Goal: Task Accomplishment & Management: Complete application form

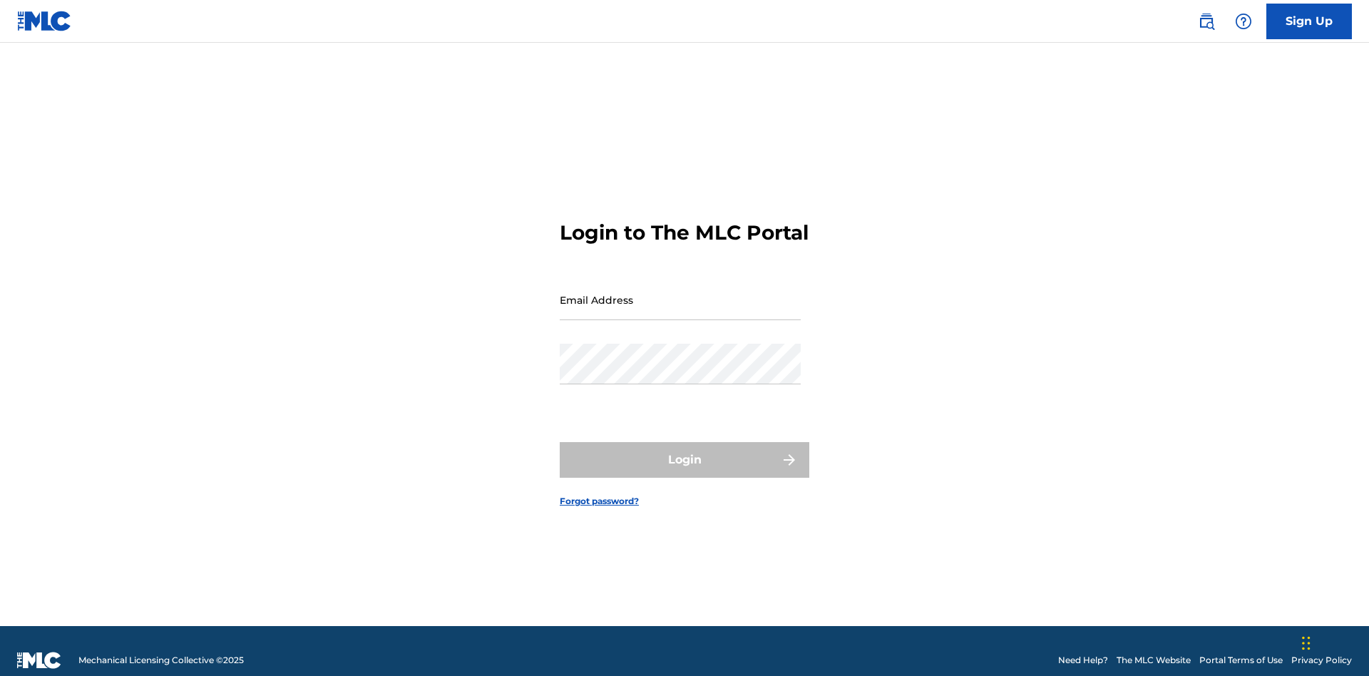
scroll to position [19, 0]
click at [680, 293] on input "Email Address" at bounding box center [680, 299] width 241 height 41
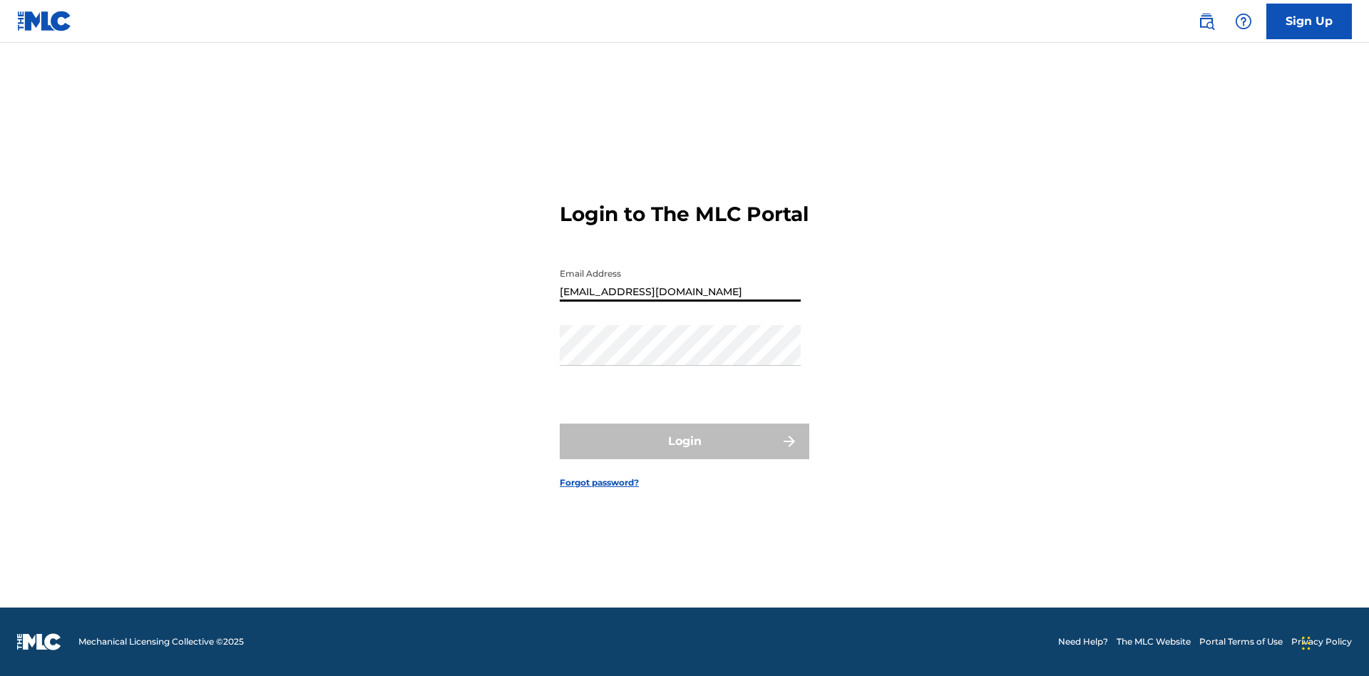
type input "Duke.McTesterson@gmail.com"
click at [684, 453] on button "Login" at bounding box center [685, 441] width 250 height 36
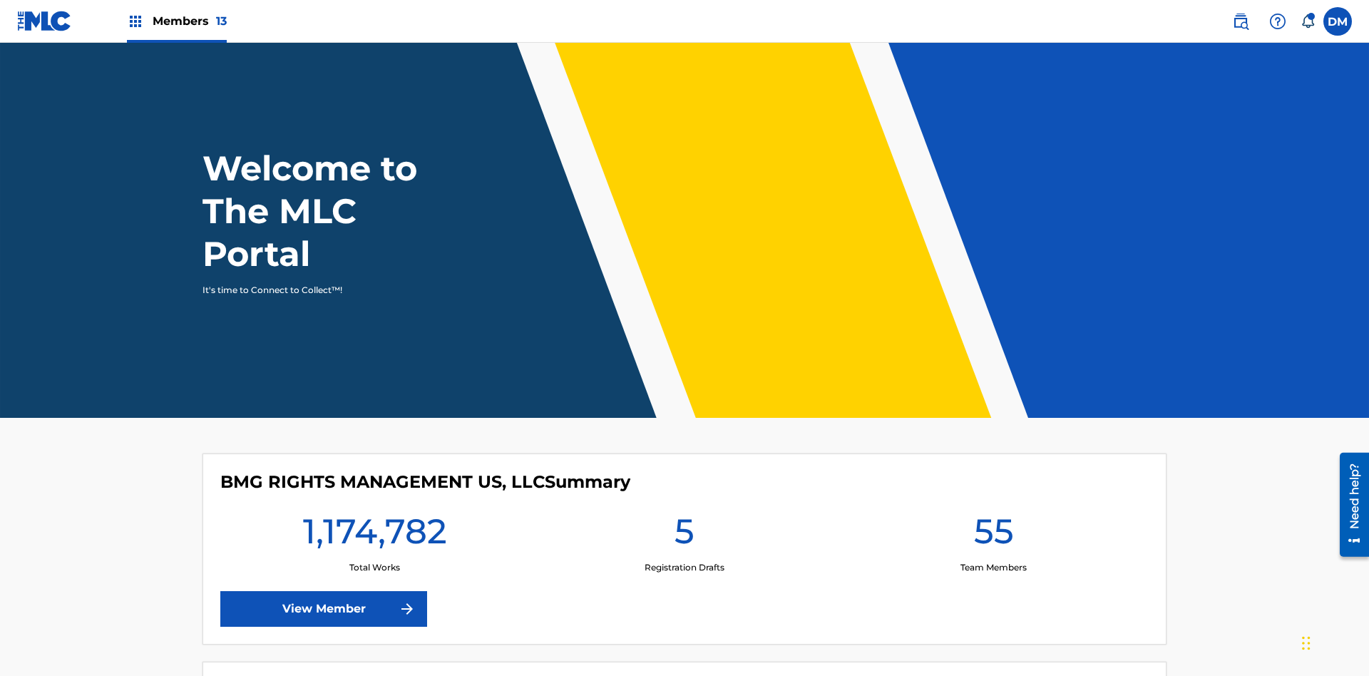
click at [176, 21] on span "Members 13" at bounding box center [190, 21] width 74 height 16
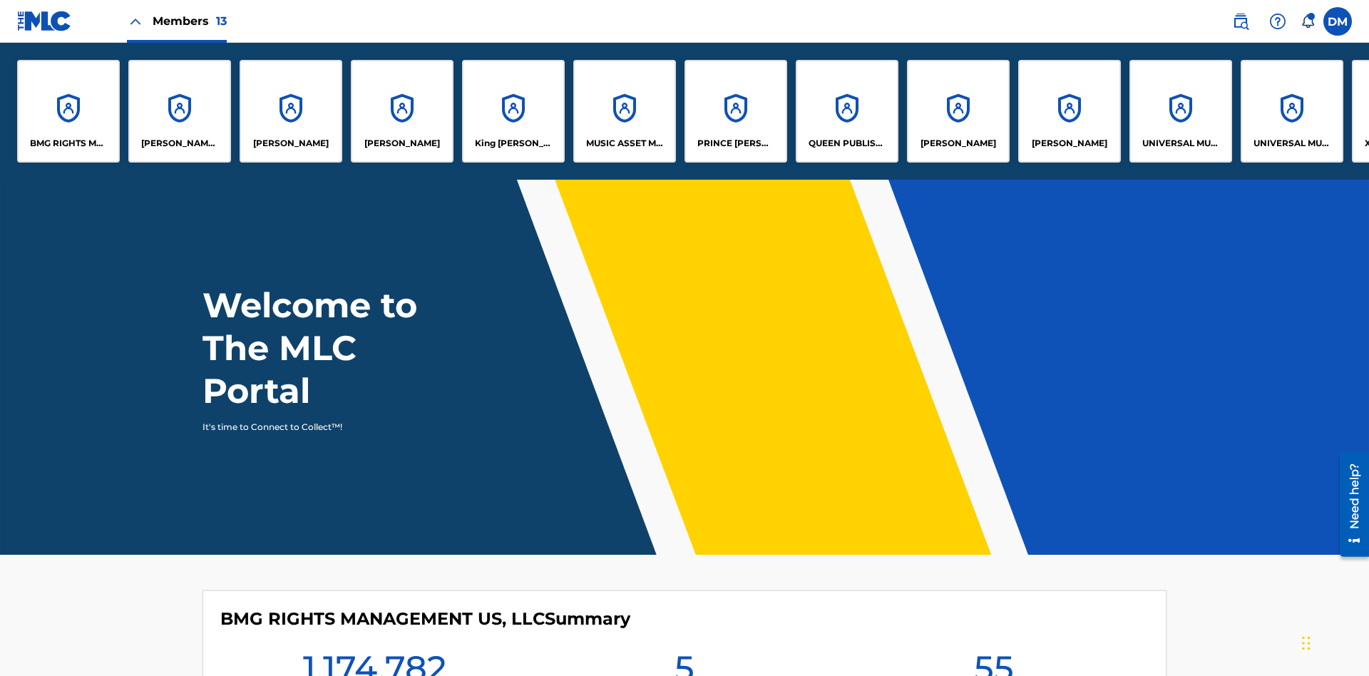
click at [1180, 143] on p "UNIVERSAL MUSIC PUB GROUP" at bounding box center [1181, 143] width 78 height 13
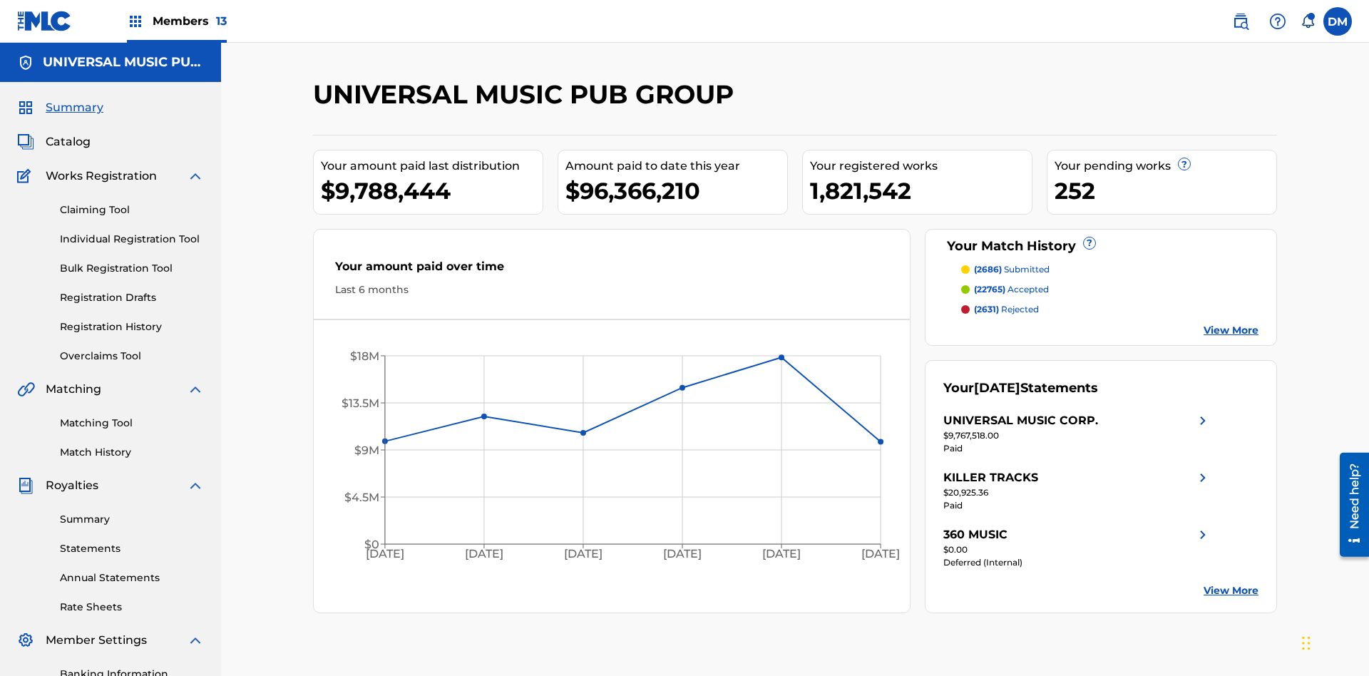
click at [132, 232] on link "Individual Registration Tool" at bounding box center [132, 239] width 144 height 15
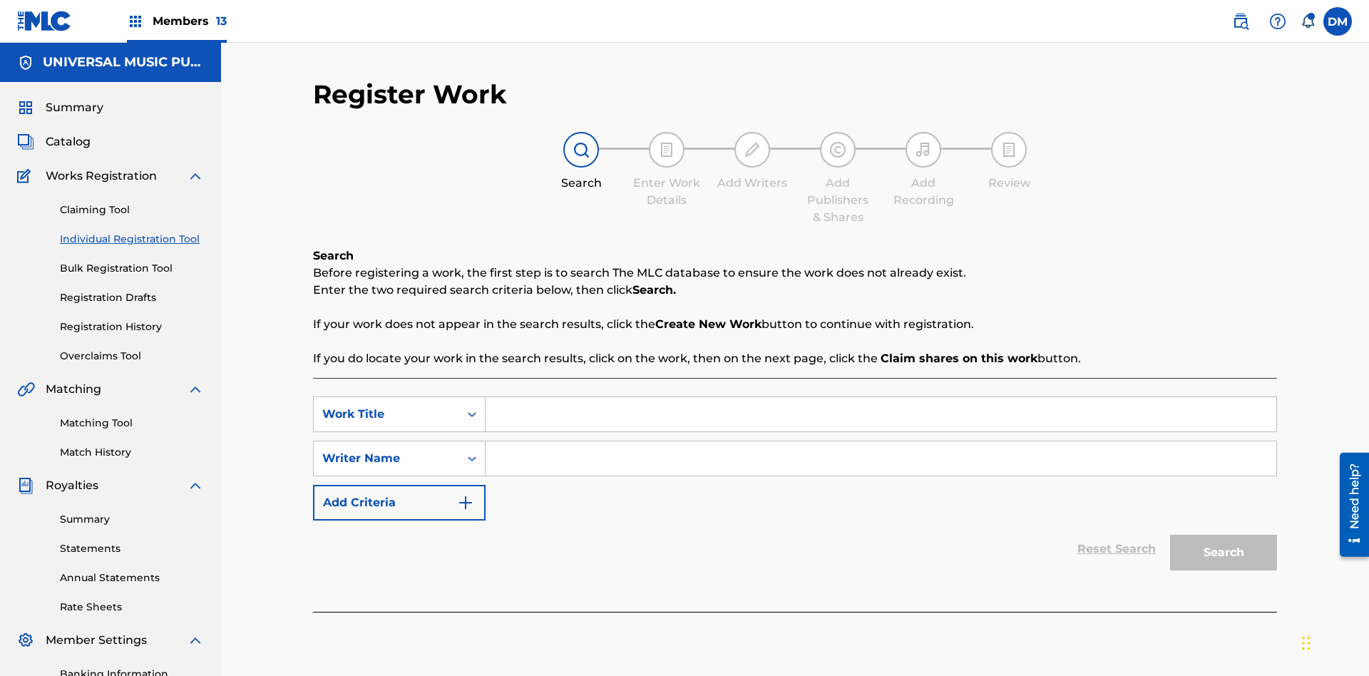
click at [880, 397] on input "Search Form" at bounding box center [880, 414] width 791 height 34
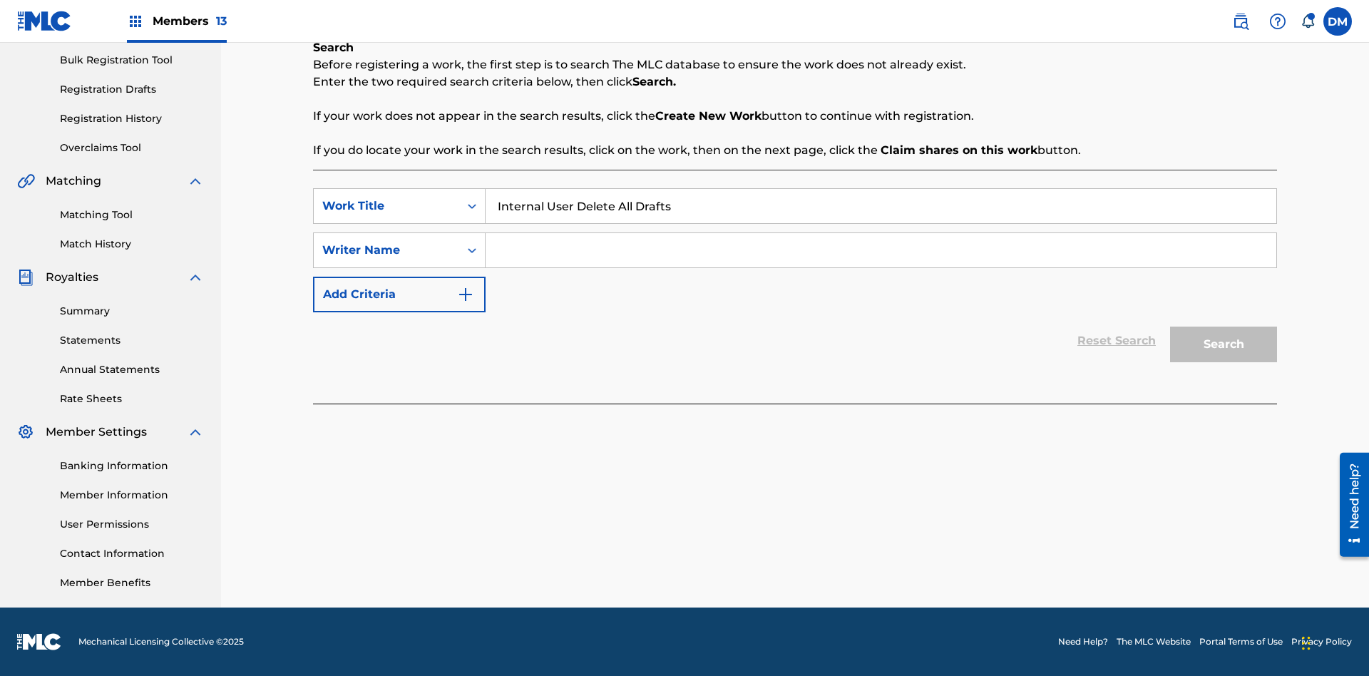
type input "Internal User Delete All Drafts"
click at [880, 250] on input "Search Form" at bounding box center [880, 250] width 791 height 34
type input "Test"
click at [1223, 344] on button "Search" at bounding box center [1223, 345] width 107 height 36
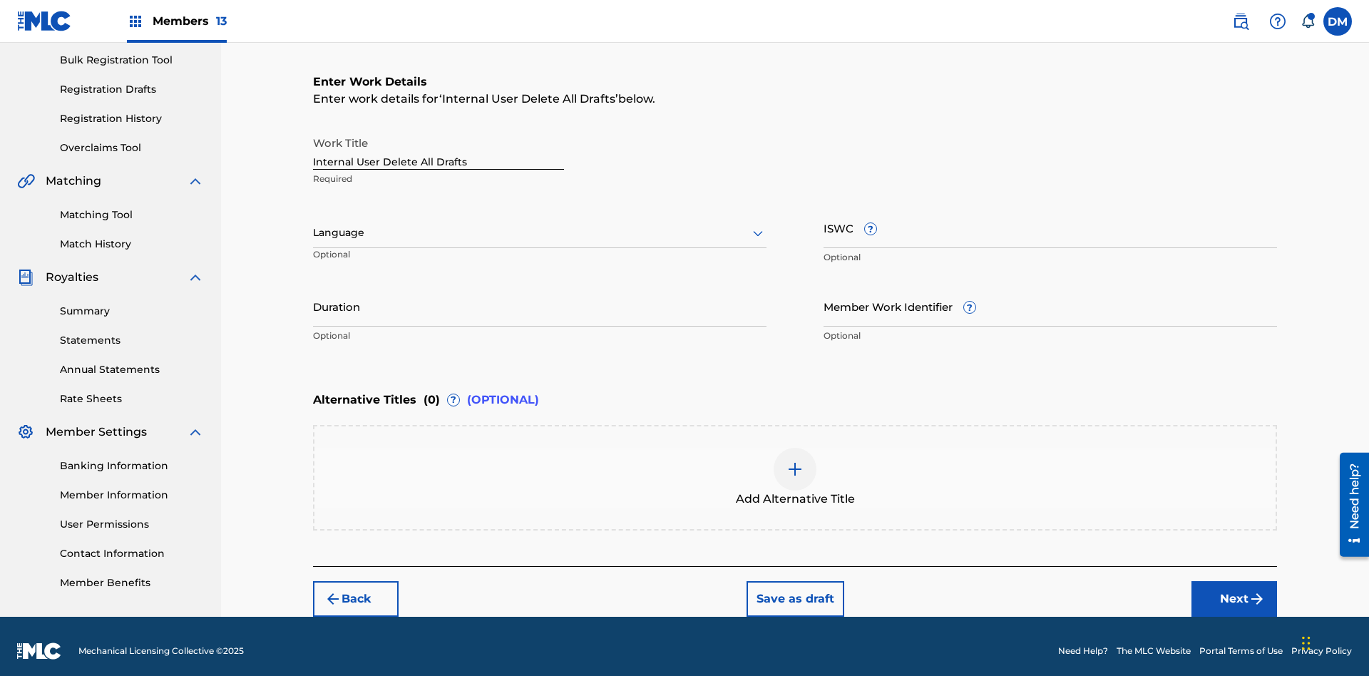
scroll to position [217, 0]
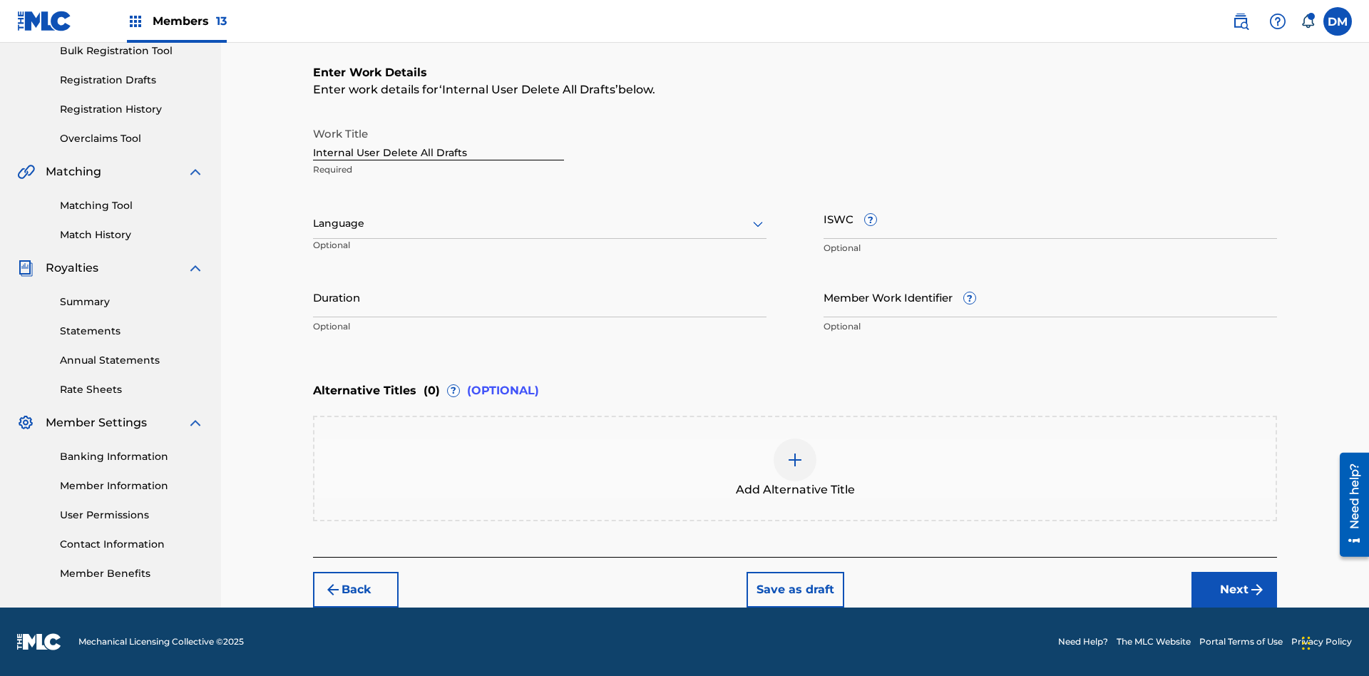
click at [438, 140] on input "Internal User Delete All Drafts" at bounding box center [438, 140] width 251 height 41
type input "Internal User Delete All Drafts"
click at [794, 589] on button "Save as draft" at bounding box center [795, 590] width 98 height 36
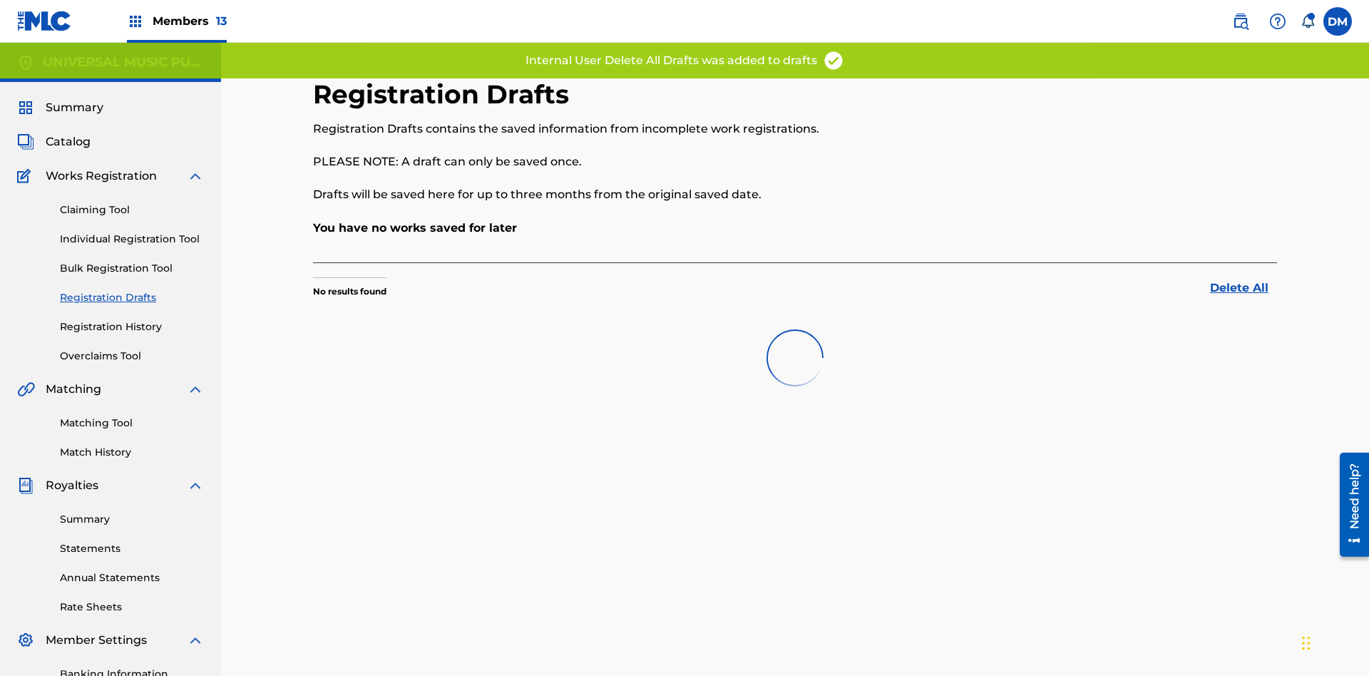
click at [1337, 21] on label at bounding box center [1337, 21] width 29 height 29
click at [1337, 21] on input "DM Duke McTesterson duke.mctesterson@gmail.com Notification Preferences Profile…" at bounding box center [1337, 21] width 0 height 0
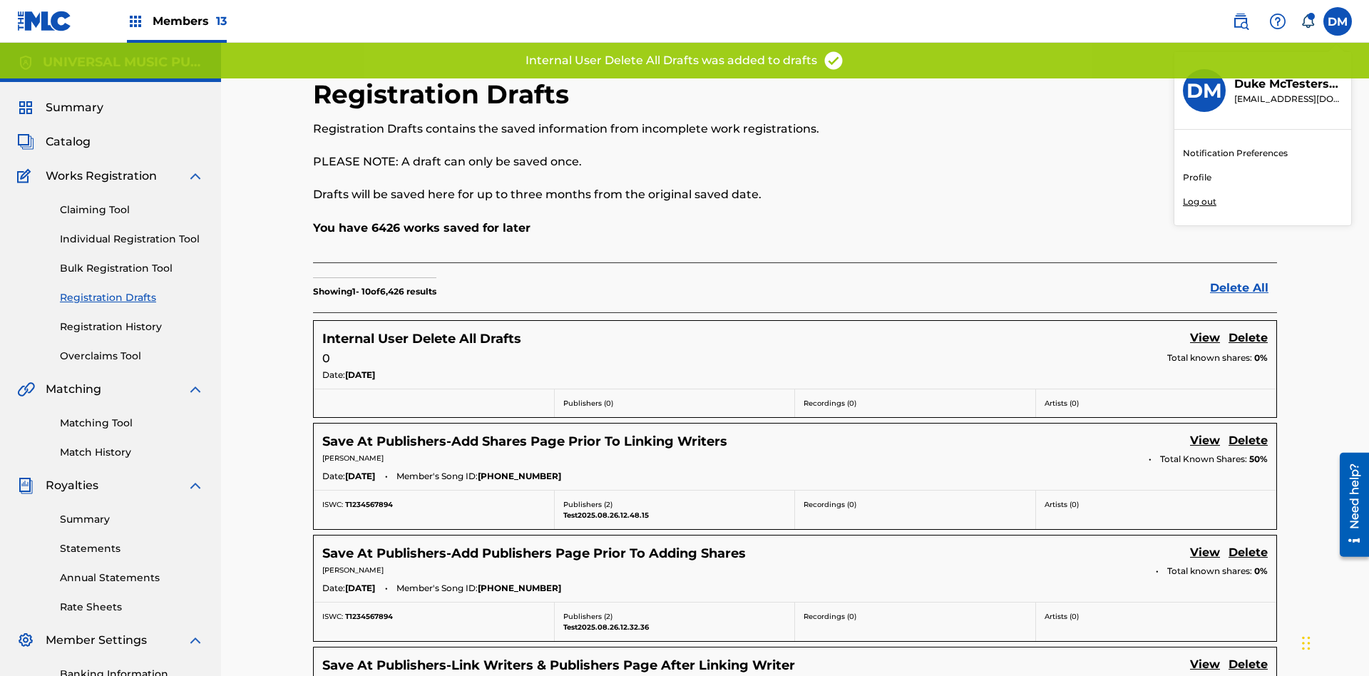
click at [1199, 202] on p "Log out" at bounding box center [1200, 201] width 34 height 13
click at [1337, 21] on input "DM Duke McTesterson duke.mctesterson@gmail.com Notification Preferences Profile…" at bounding box center [1337, 21] width 0 height 0
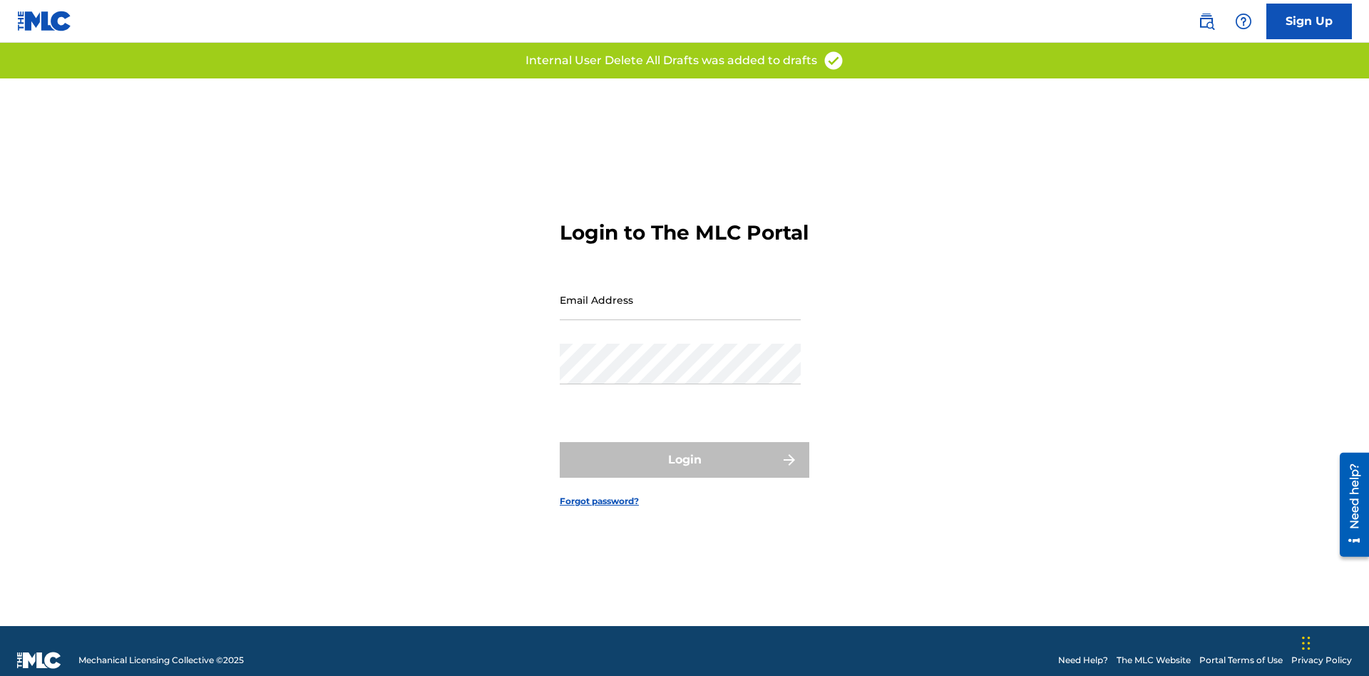
scroll to position [19, 0]
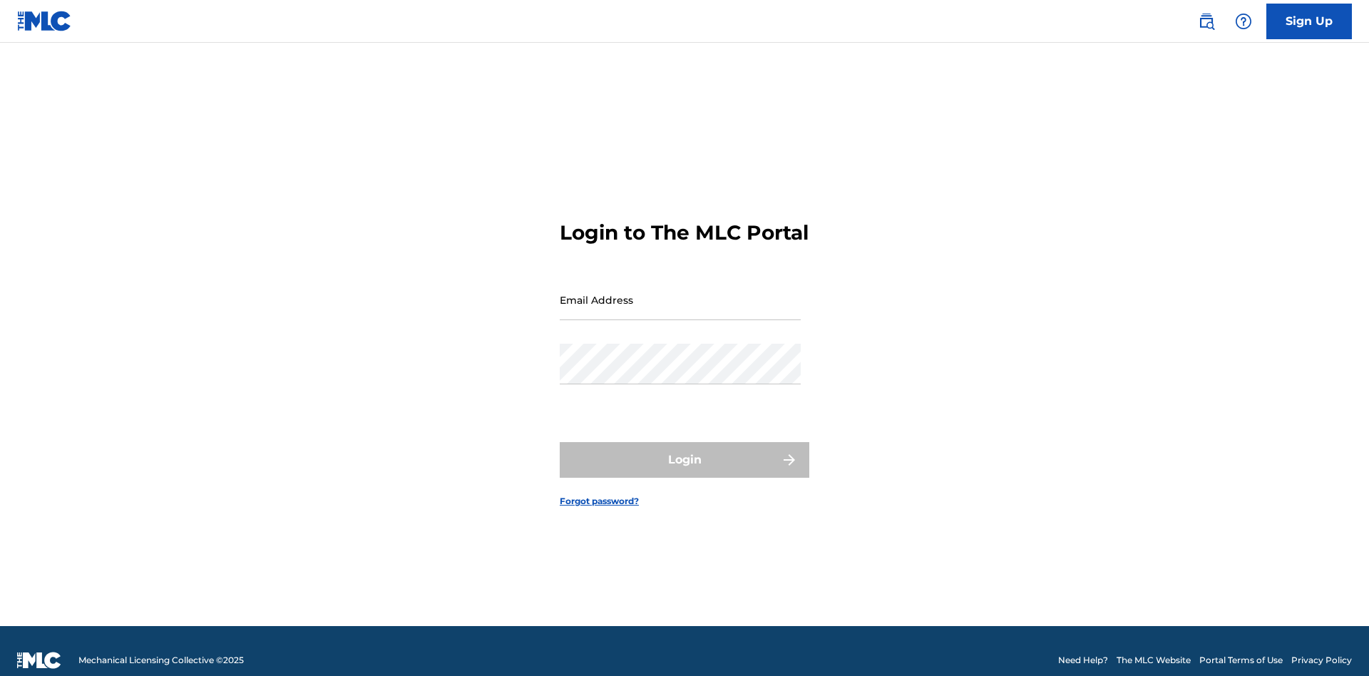
click at [680, 293] on input "Email Address" at bounding box center [680, 299] width 241 height 41
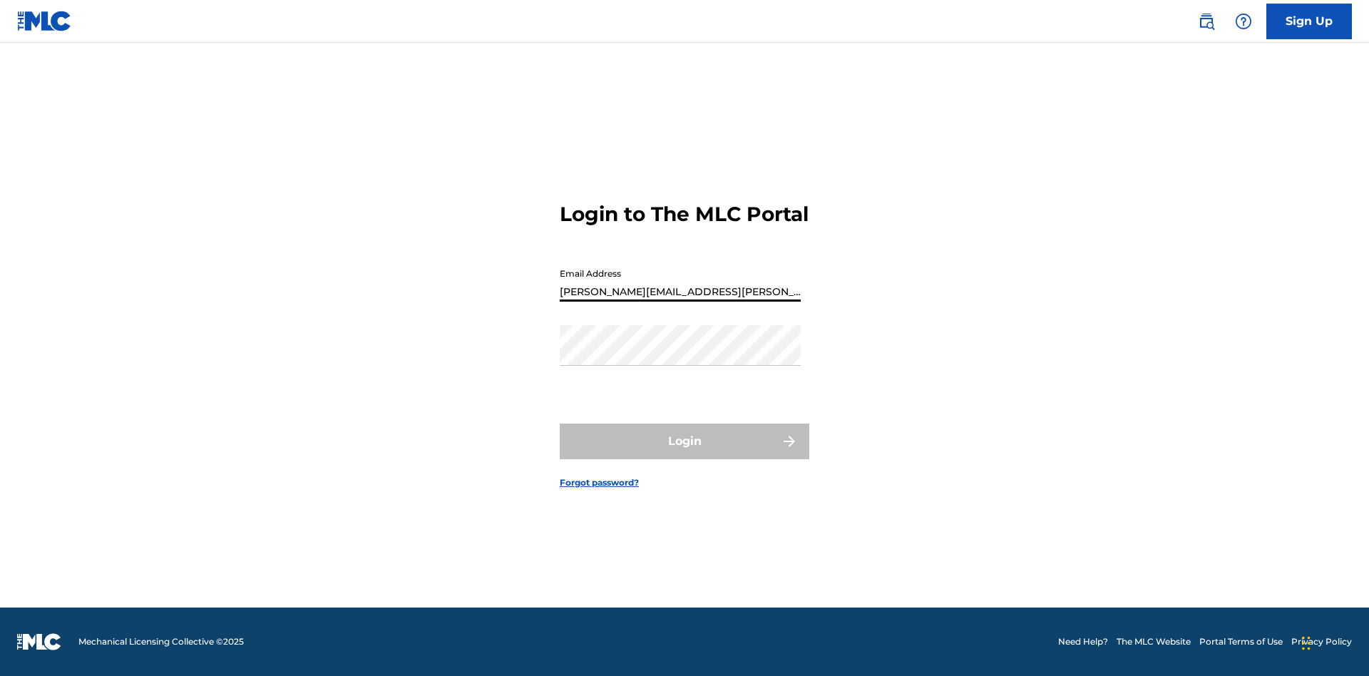
type input "[PERSON_NAME][EMAIL_ADDRESS][PERSON_NAME][DOMAIN_NAME]"
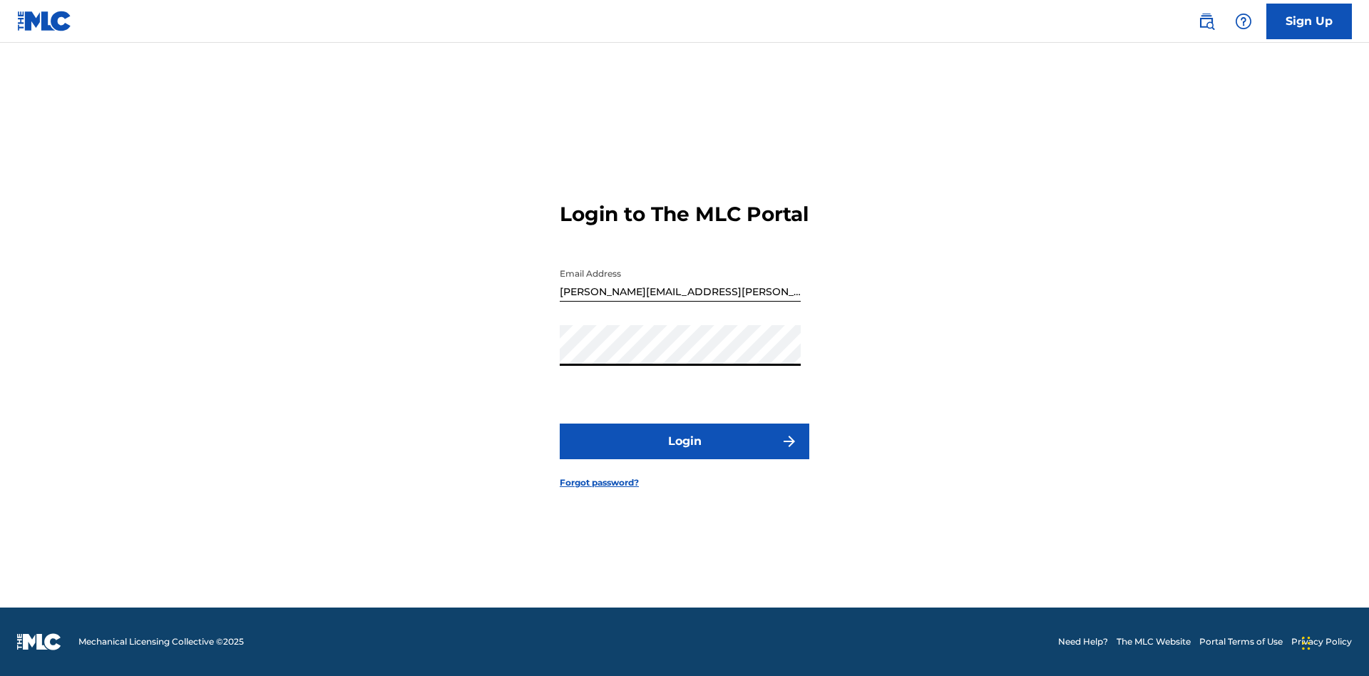
click at [684, 453] on button "Login" at bounding box center [685, 441] width 250 height 36
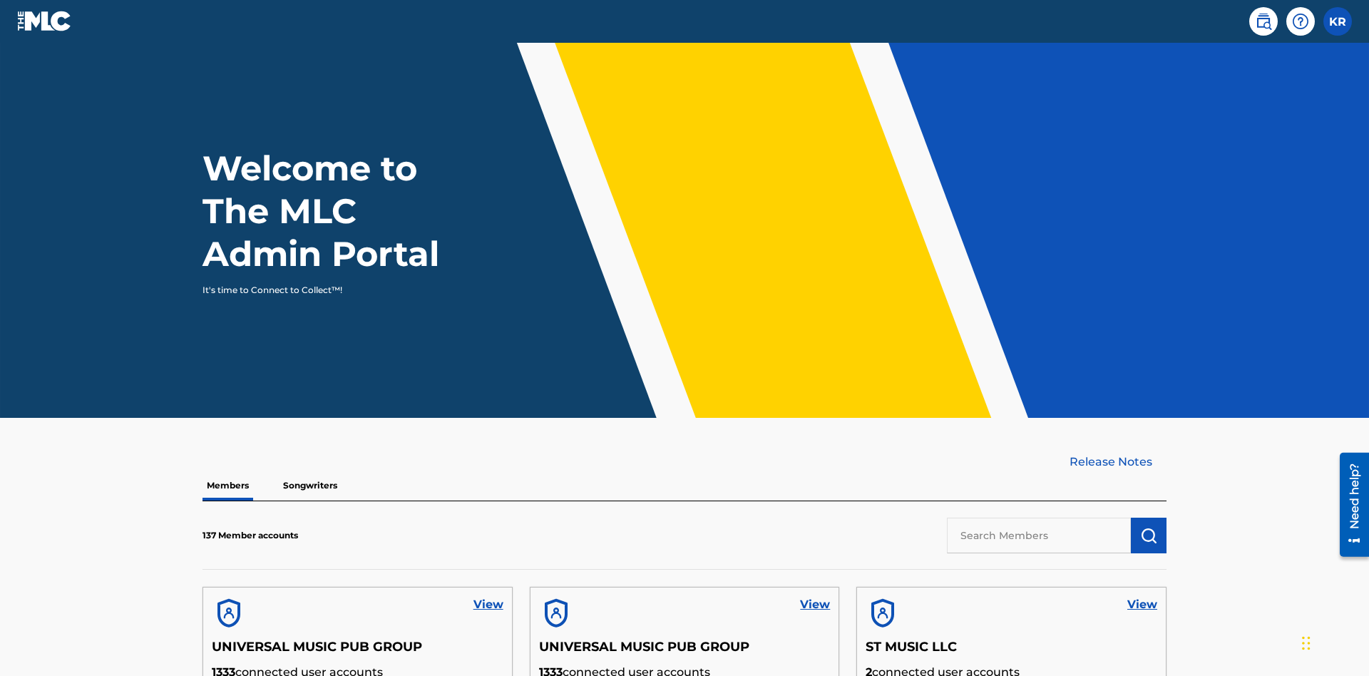
click at [1039, 518] on input "text" at bounding box center [1039, 536] width 184 height 36
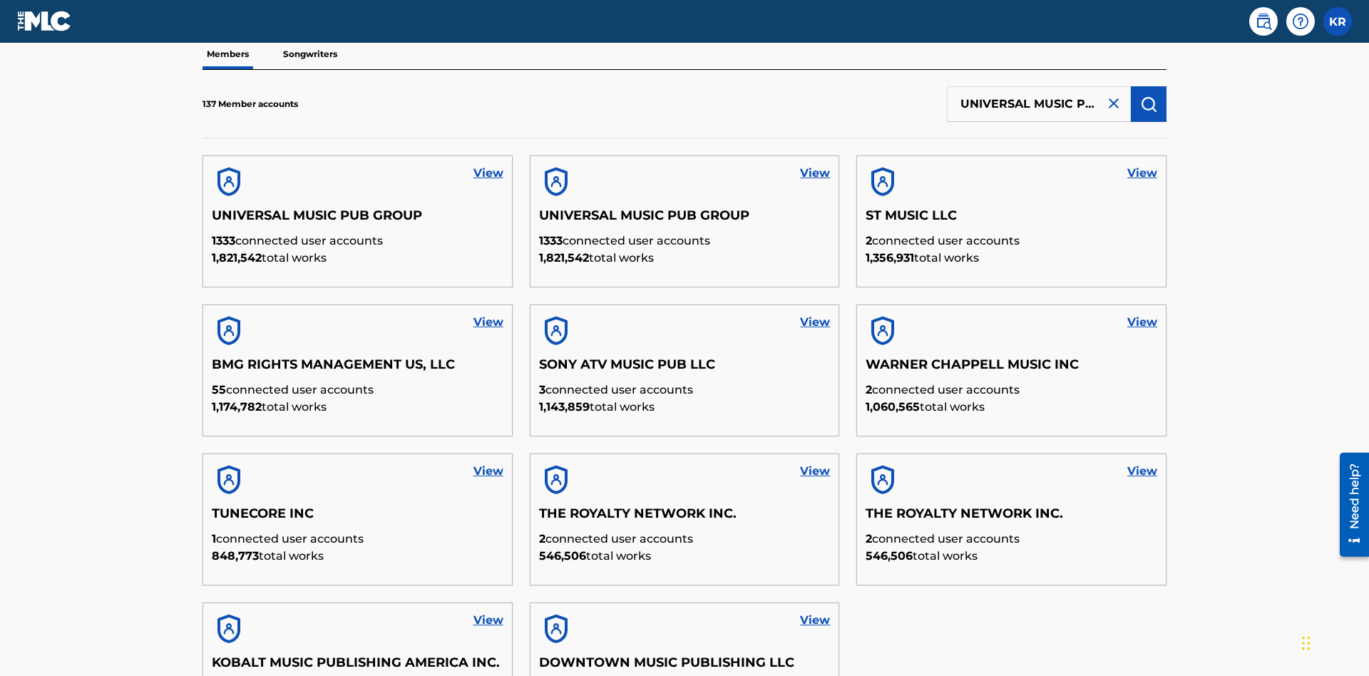
type input "UNIVERSAL MUSIC PUB GROUP"
click at [1149, 96] on img "submit" at bounding box center [1148, 104] width 17 height 17
